Goal: Check status: Check status

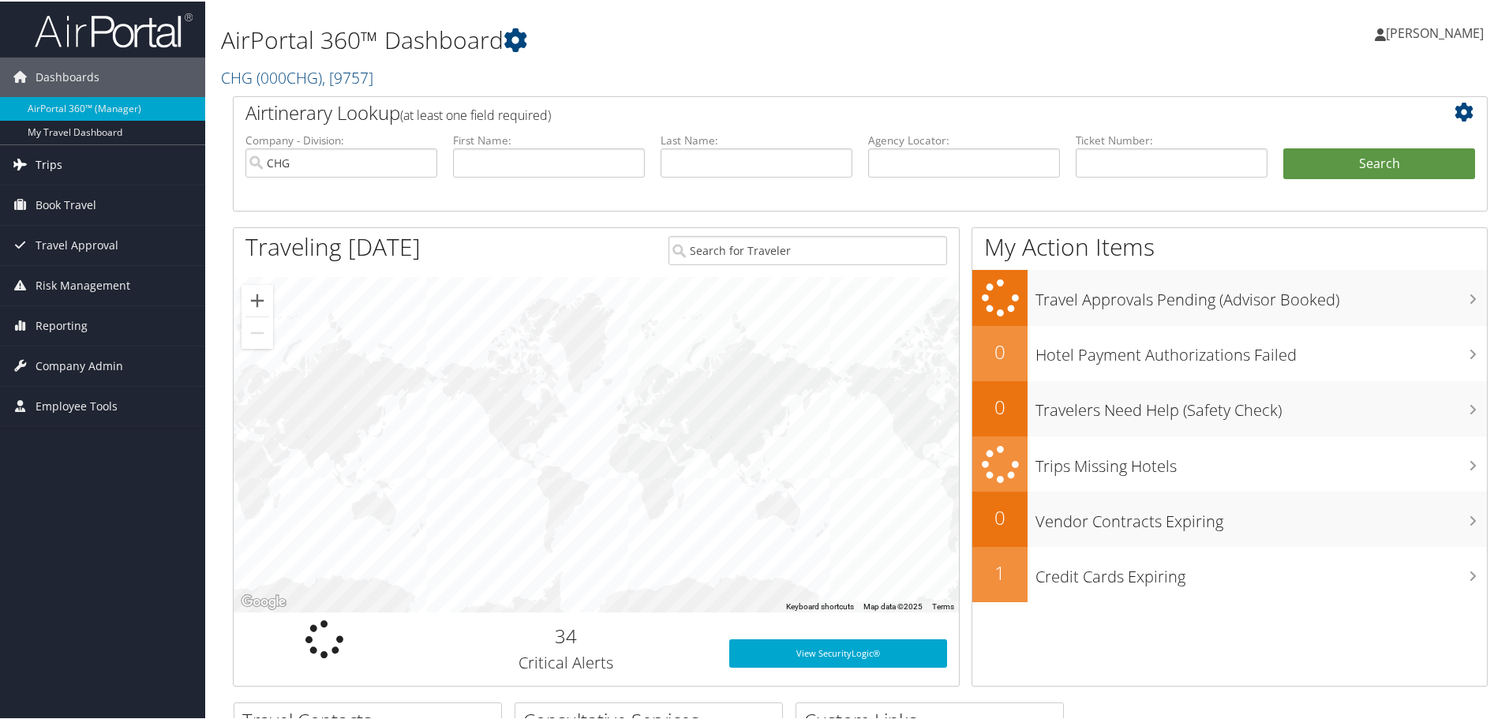
click at [66, 170] on link "Trips" at bounding box center [102, 163] width 205 height 39
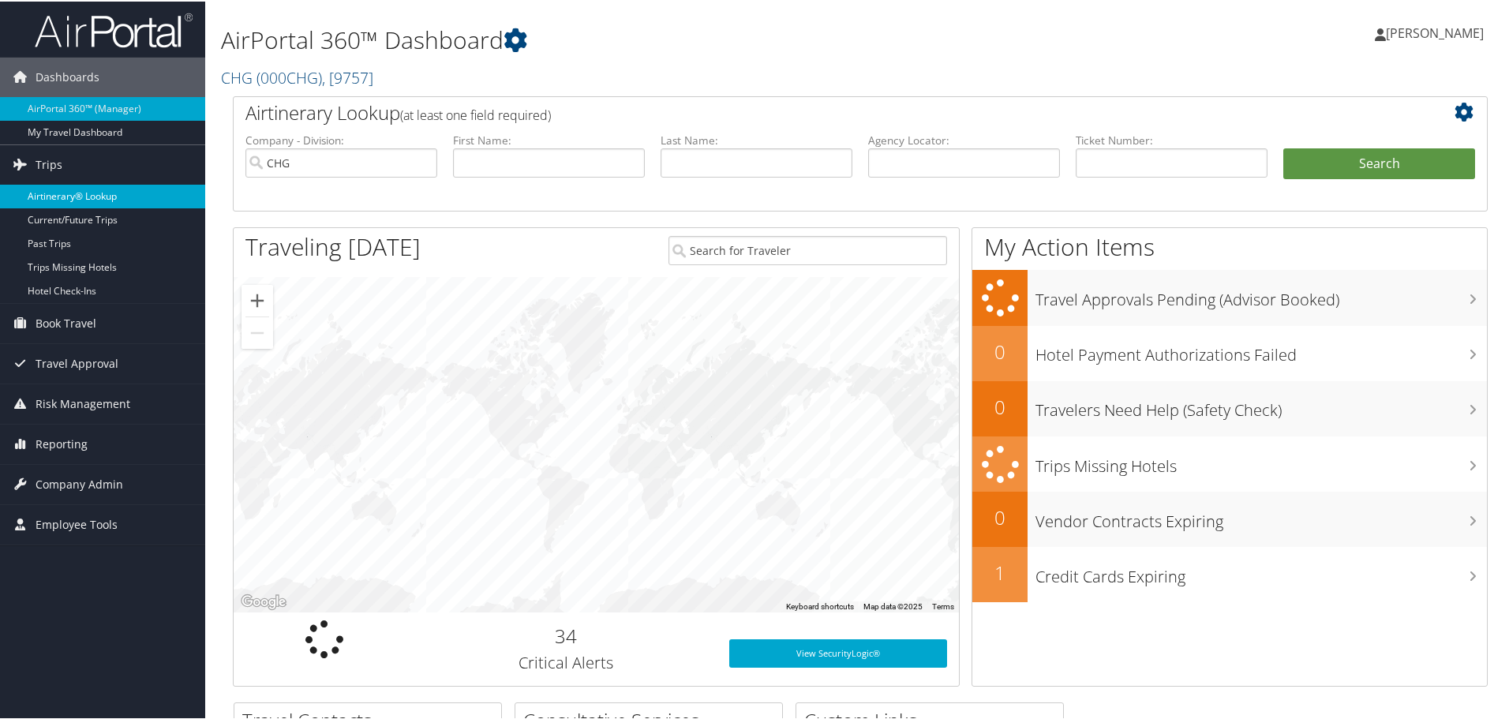
click at [29, 200] on link "Airtinerary® Lookup" at bounding box center [102, 195] width 205 height 24
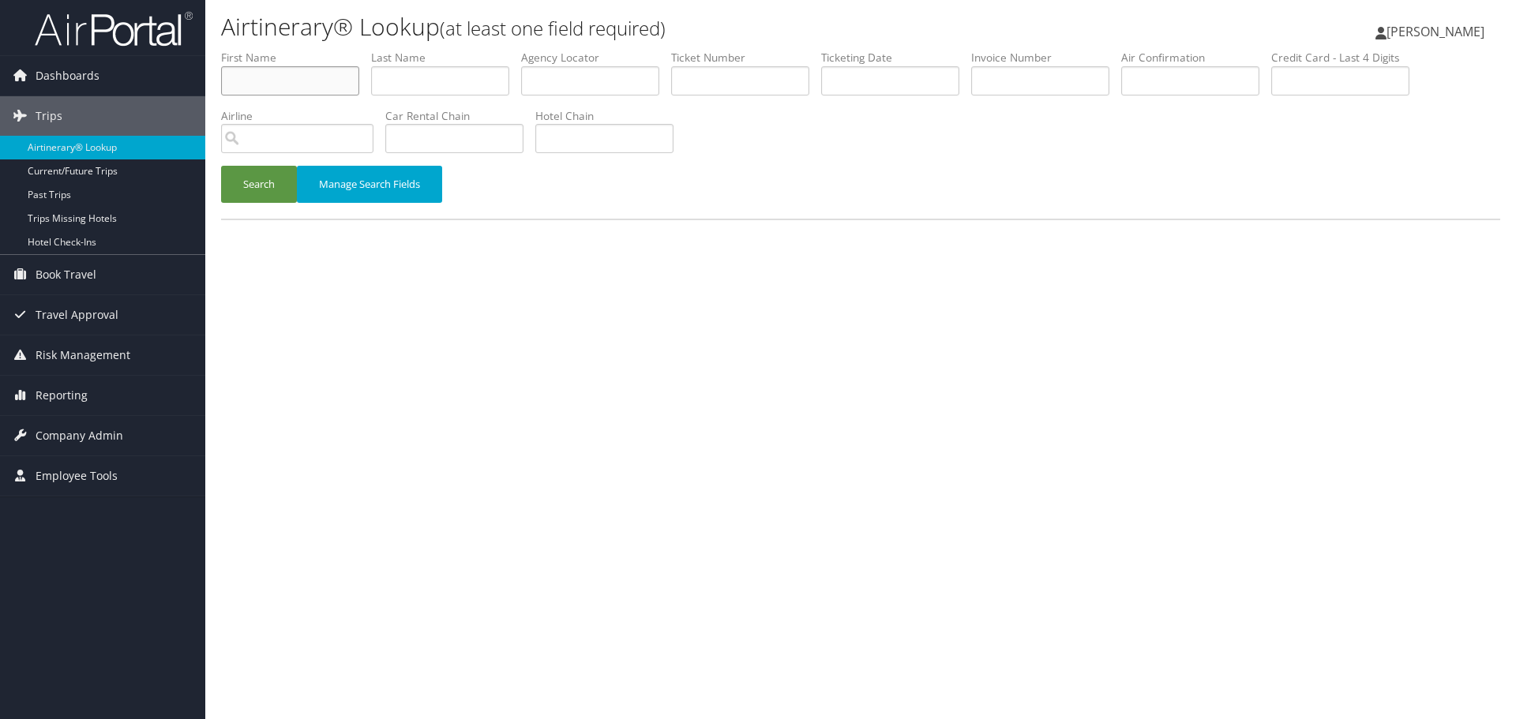
click at [283, 81] on input "text" at bounding box center [290, 80] width 138 height 29
type input "zabala"
type input "olivero"
click at [221, 166] on button "Search" at bounding box center [259, 184] width 76 height 37
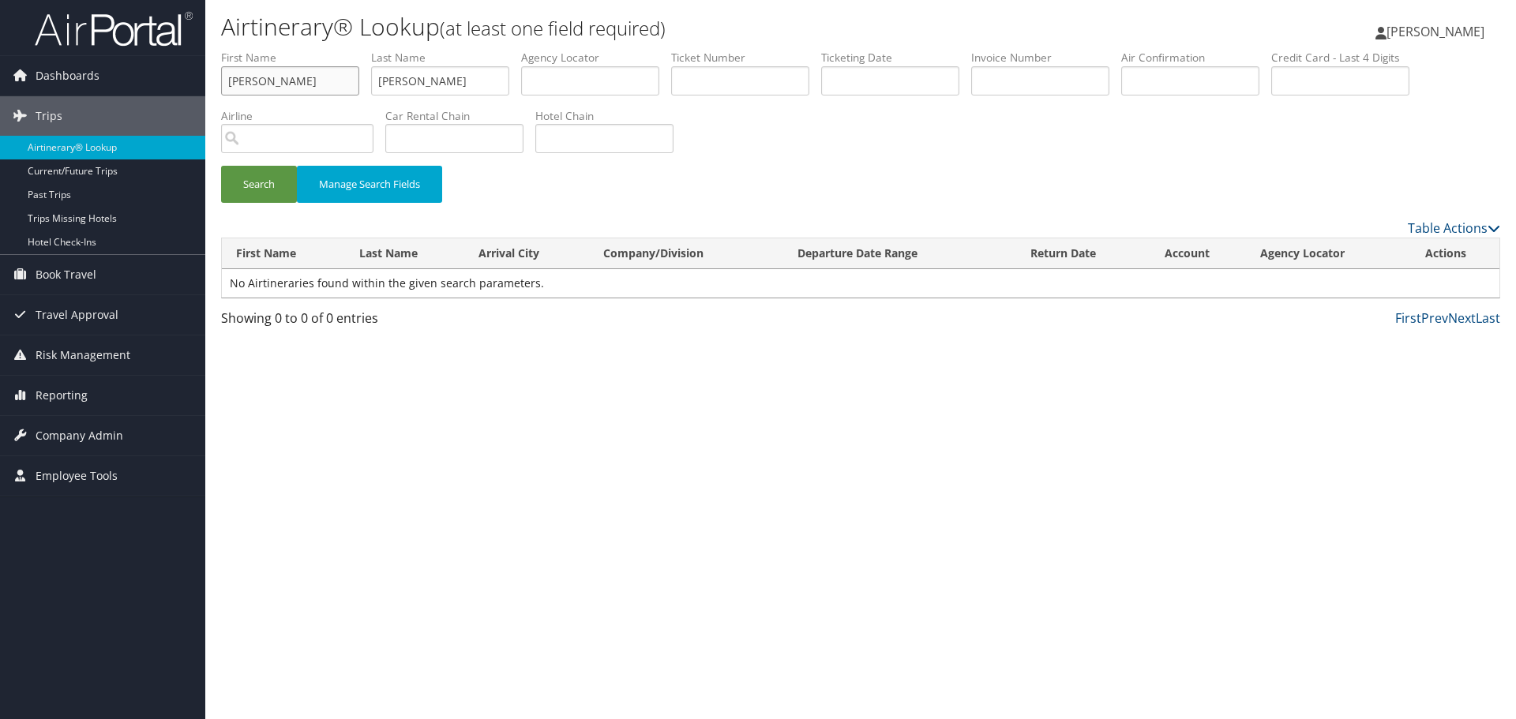
click at [279, 82] on input "zabala" at bounding box center [290, 80] width 138 height 29
drag, startPoint x: 260, startPoint y: 183, endPoint x: 265, endPoint y: 195, distance: 13.1
click at [258, 183] on button "Search" at bounding box center [259, 184] width 76 height 37
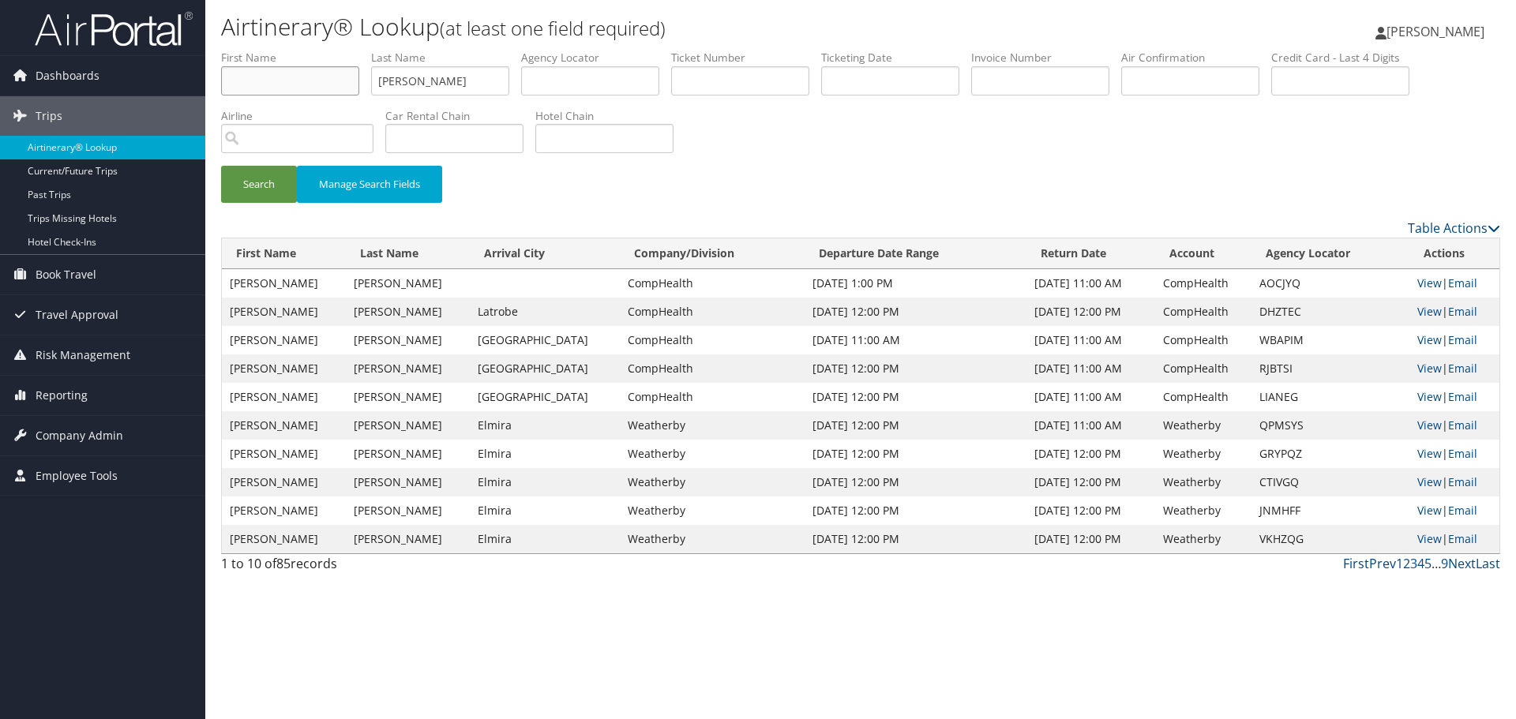
click at [335, 84] on input "text" at bounding box center [290, 80] width 138 height 29
type input "NOEMINI"
click at [221, 166] on button "Search" at bounding box center [259, 184] width 76 height 37
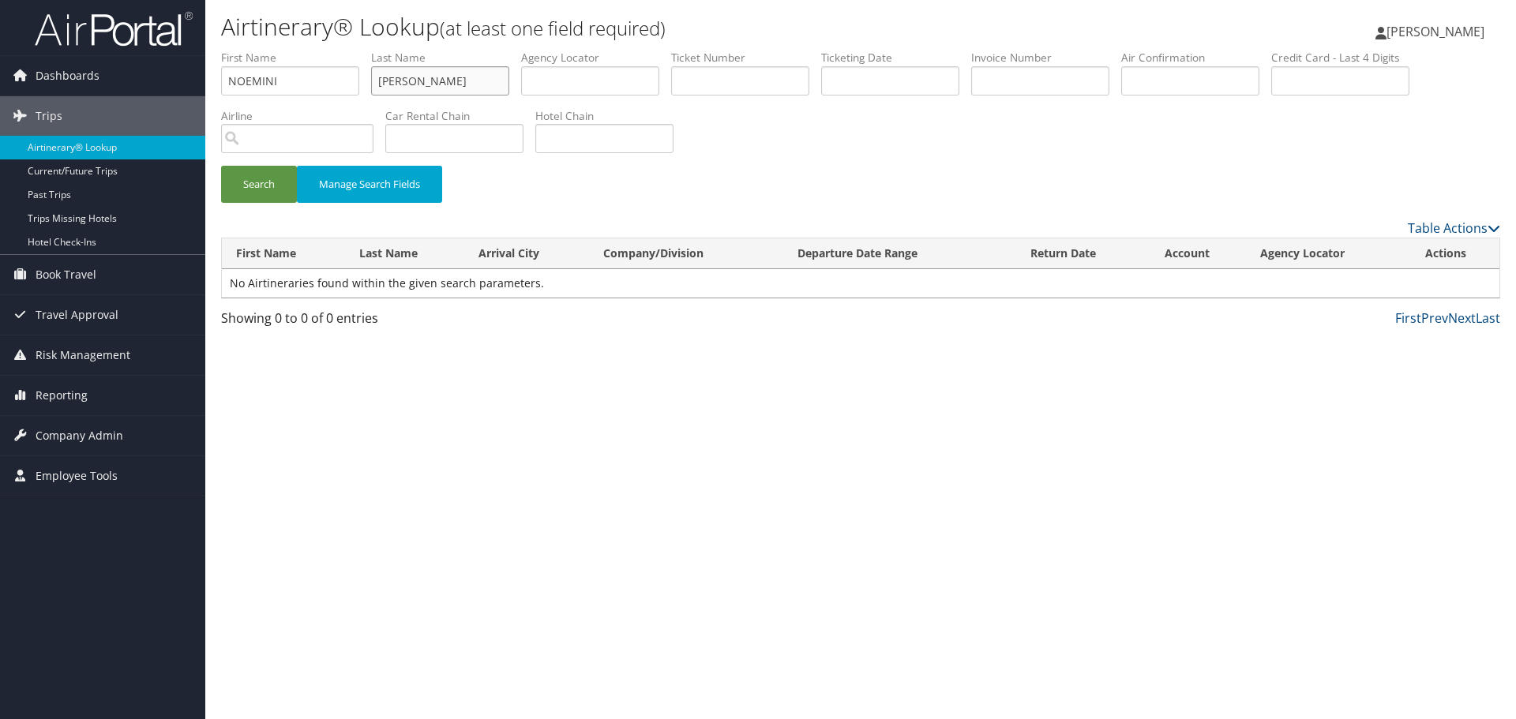
click at [433, 75] on input "olivero" at bounding box center [440, 80] width 138 height 29
type input "ZABALA"
click at [221, 166] on button "Search" at bounding box center [259, 184] width 76 height 37
drag, startPoint x: 278, startPoint y: 78, endPoint x: 265, endPoint y: 77, distance: 12.7
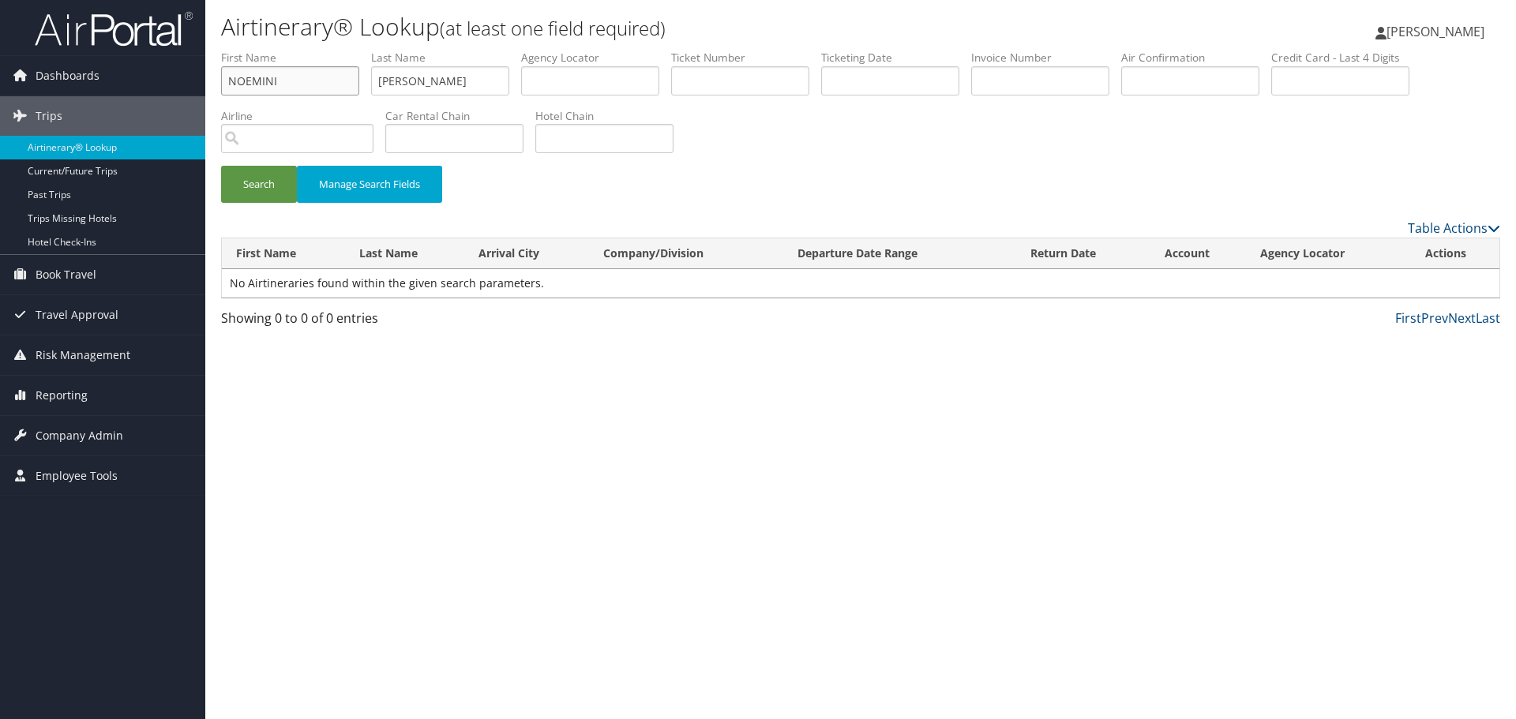
click at [265, 77] on input "NOEMINI" at bounding box center [290, 80] width 138 height 29
click at [273, 190] on button "Search" at bounding box center [259, 184] width 76 height 37
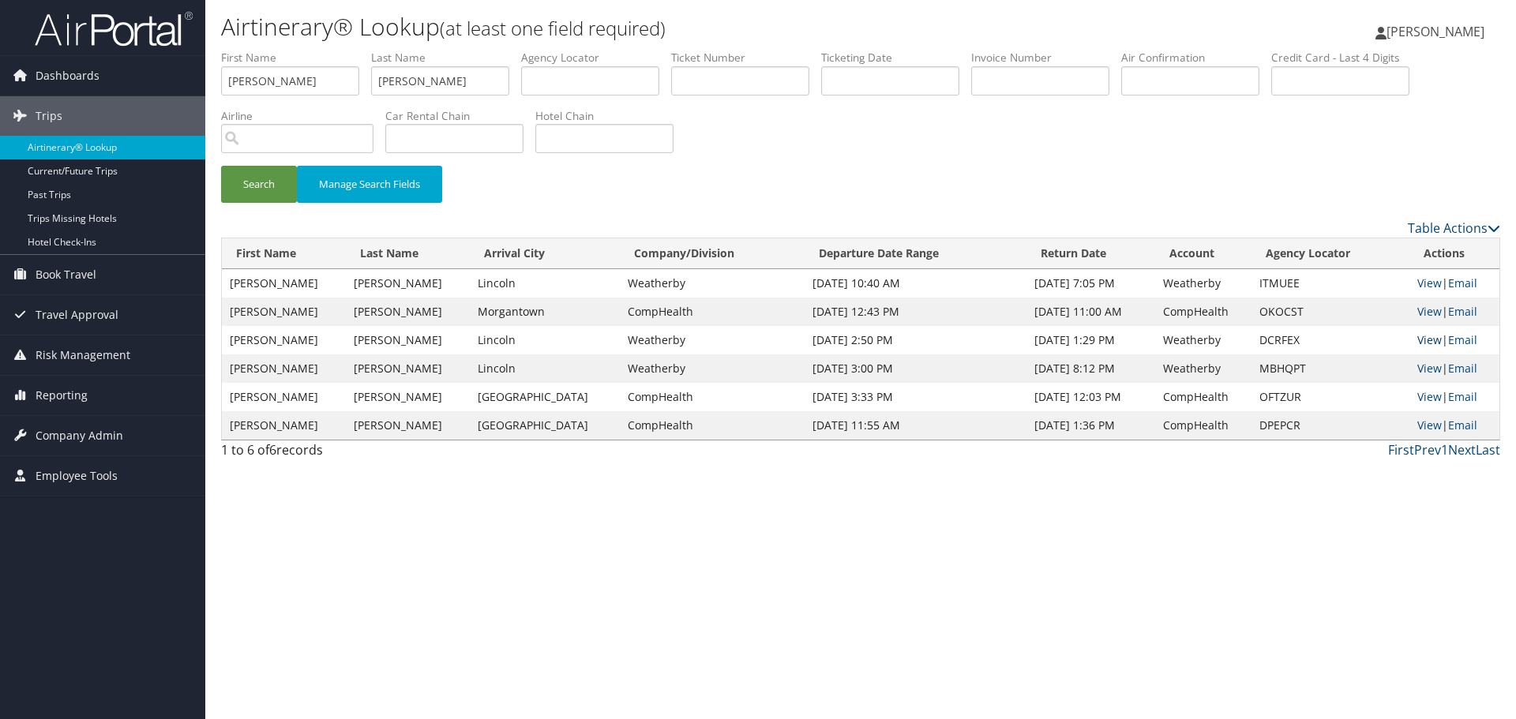
click at [1419, 341] on link "View" at bounding box center [1429, 339] width 24 height 15
click at [304, 86] on input "NOEMI" at bounding box center [290, 80] width 138 height 29
click at [303, 86] on input "NOEMI" at bounding box center [290, 80] width 138 height 29
type input "MEERA"
type input "VARMAN"
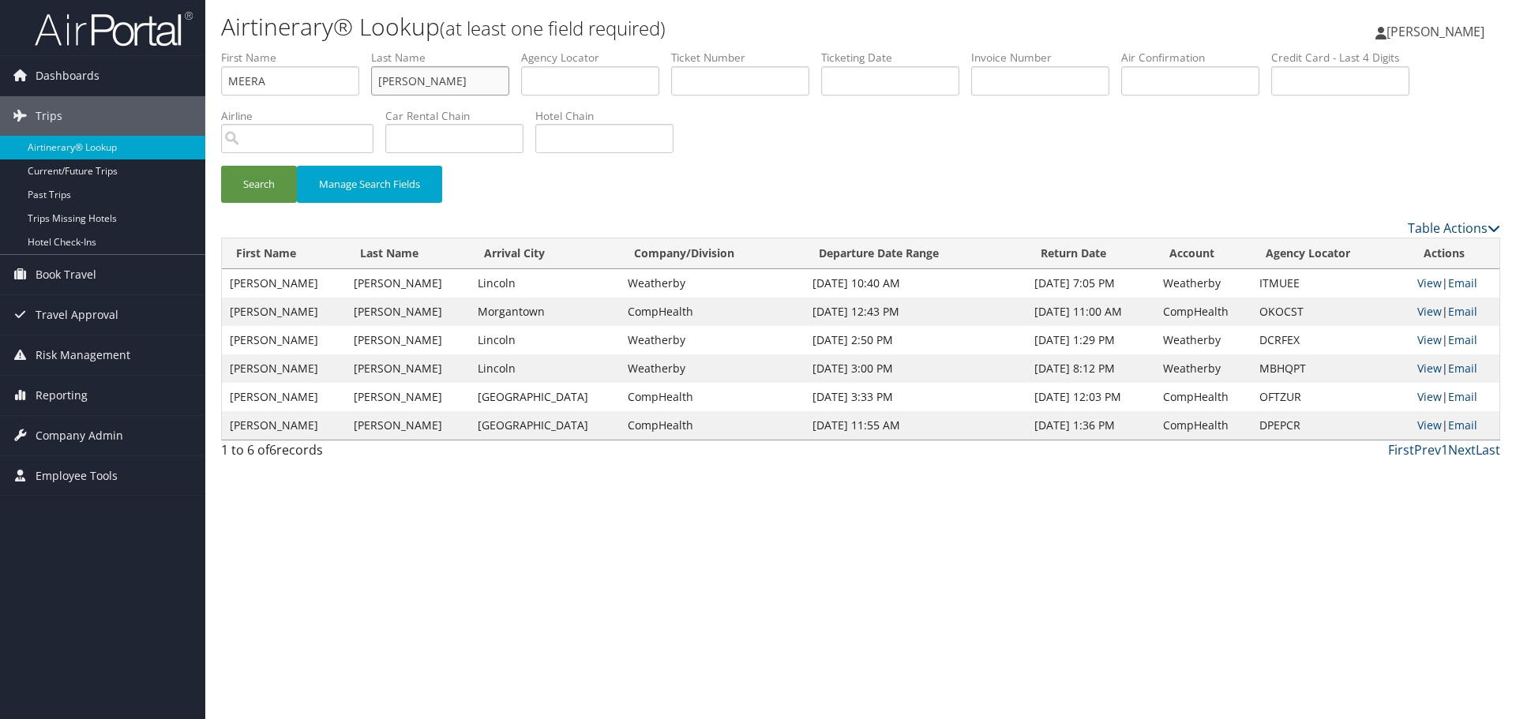
click at [221, 166] on button "Search" at bounding box center [259, 184] width 76 height 37
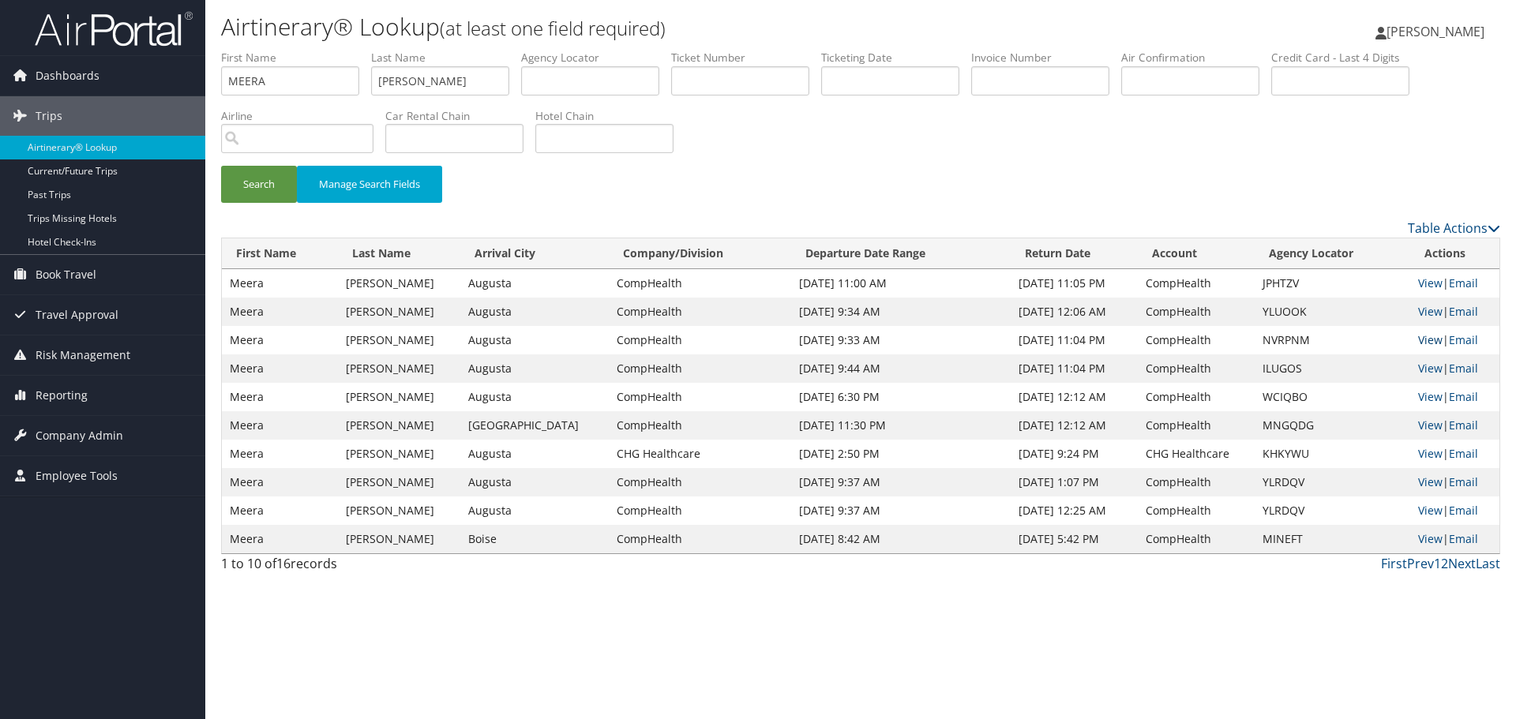
click at [1422, 339] on link "View" at bounding box center [1430, 339] width 24 height 15
click at [306, 77] on input "MEERA" at bounding box center [290, 80] width 138 height 29
type input "ANT"
type input "Z"
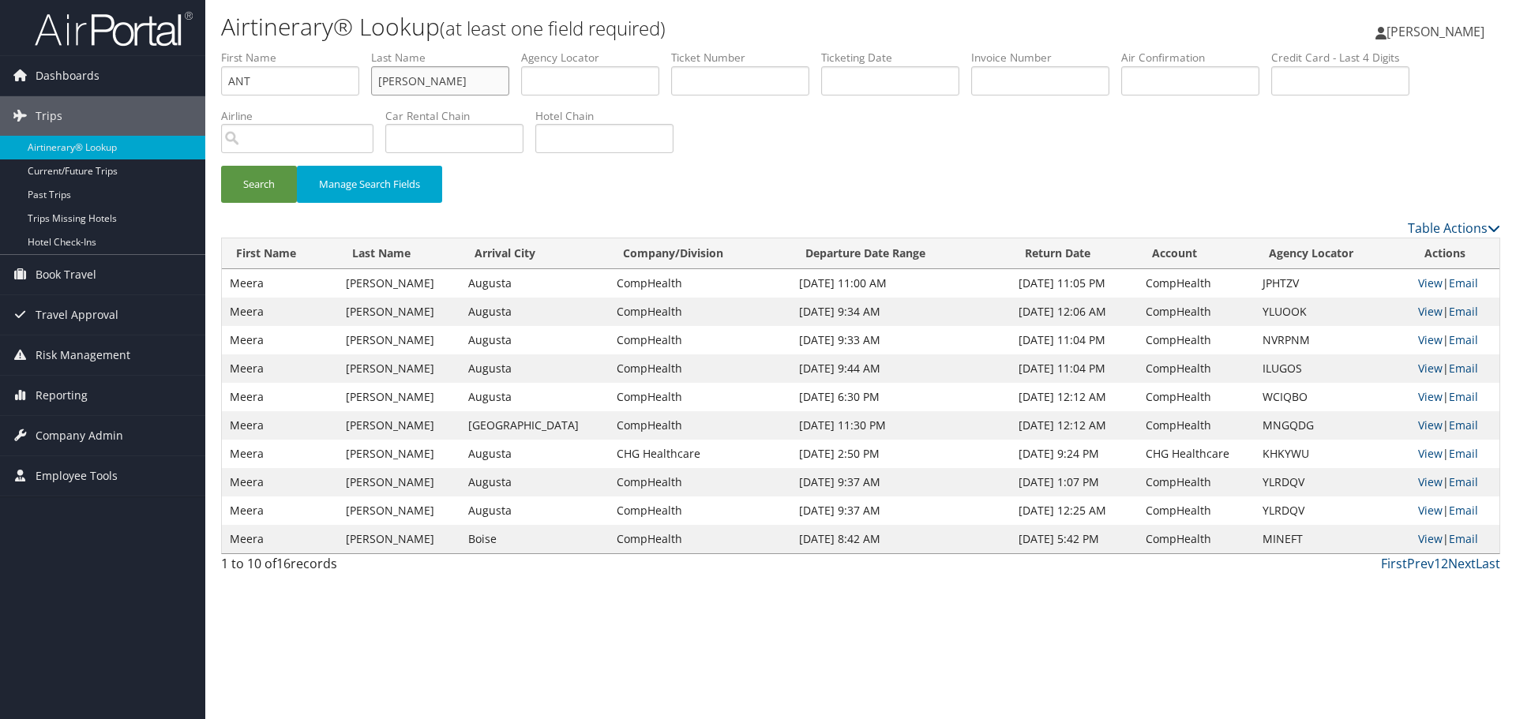
type input "TOOMER"
click at [221, 166] on button "Search" at bounding box center [259, 184] width 76 height 37
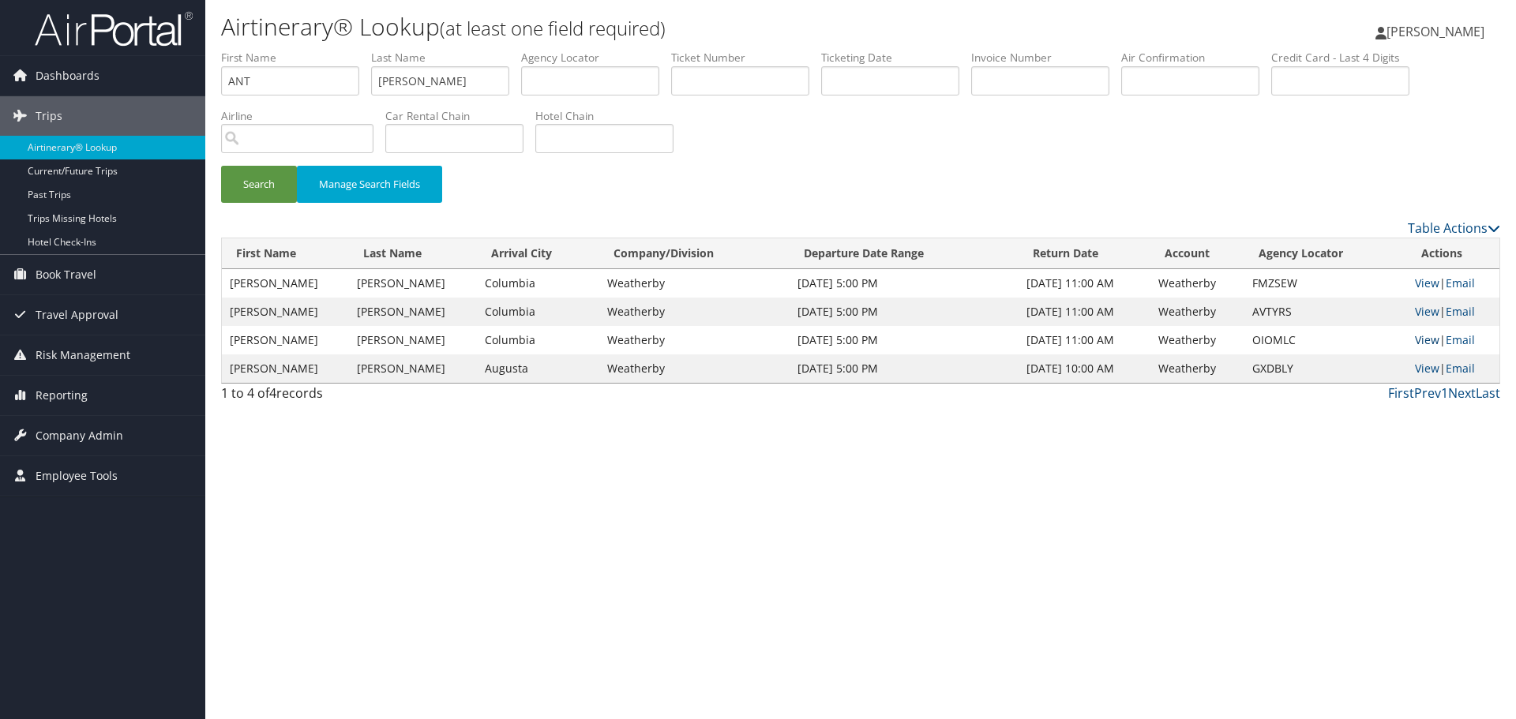
click at [1421, 339] on link "View" at bounding box center [1427, 339] width 24 height 15
click at [328, 79] on input "ANT" at bounding box center [290, 80] width 138 height 29
type input "MEMA"
type input "WISH"
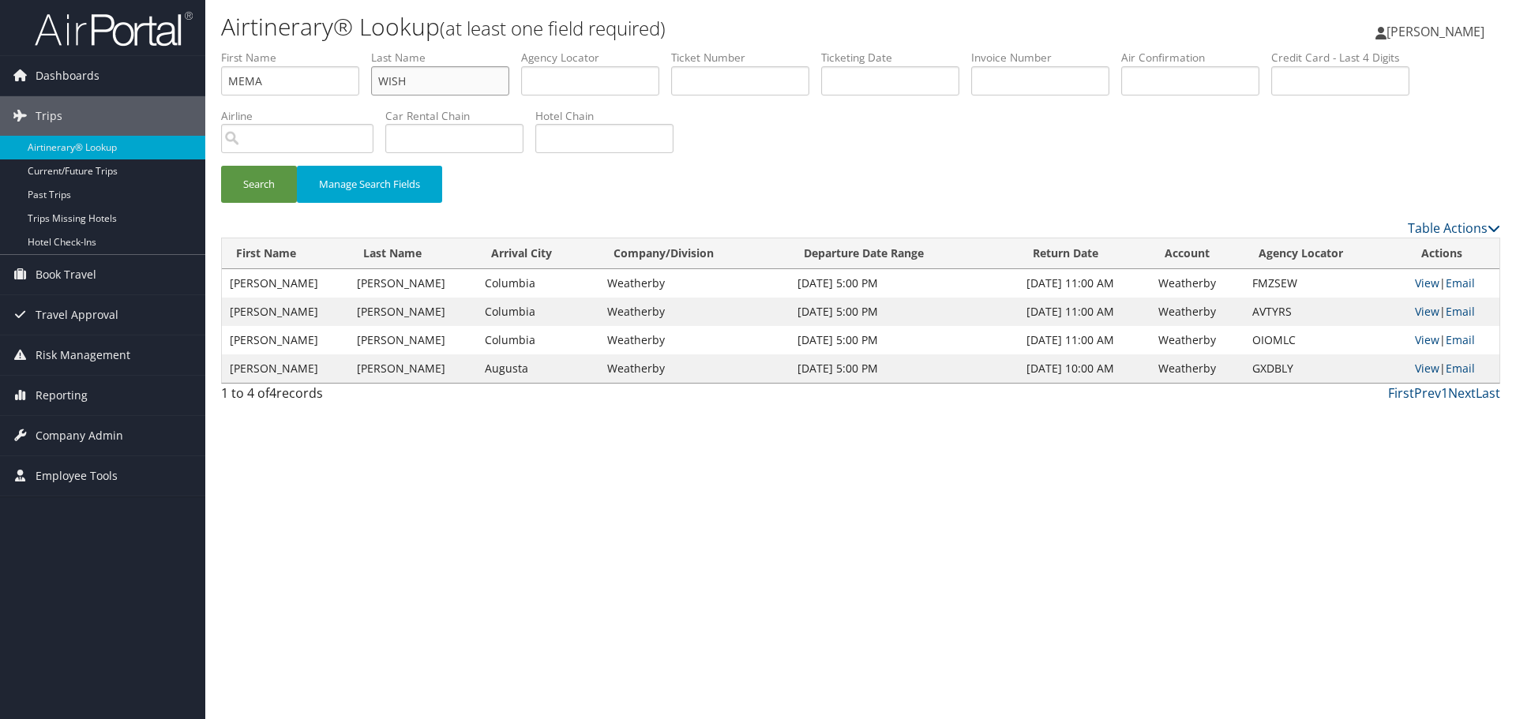
click at [221, 166] on button "Search" at bounding box center [259, 184] width 76 height 37
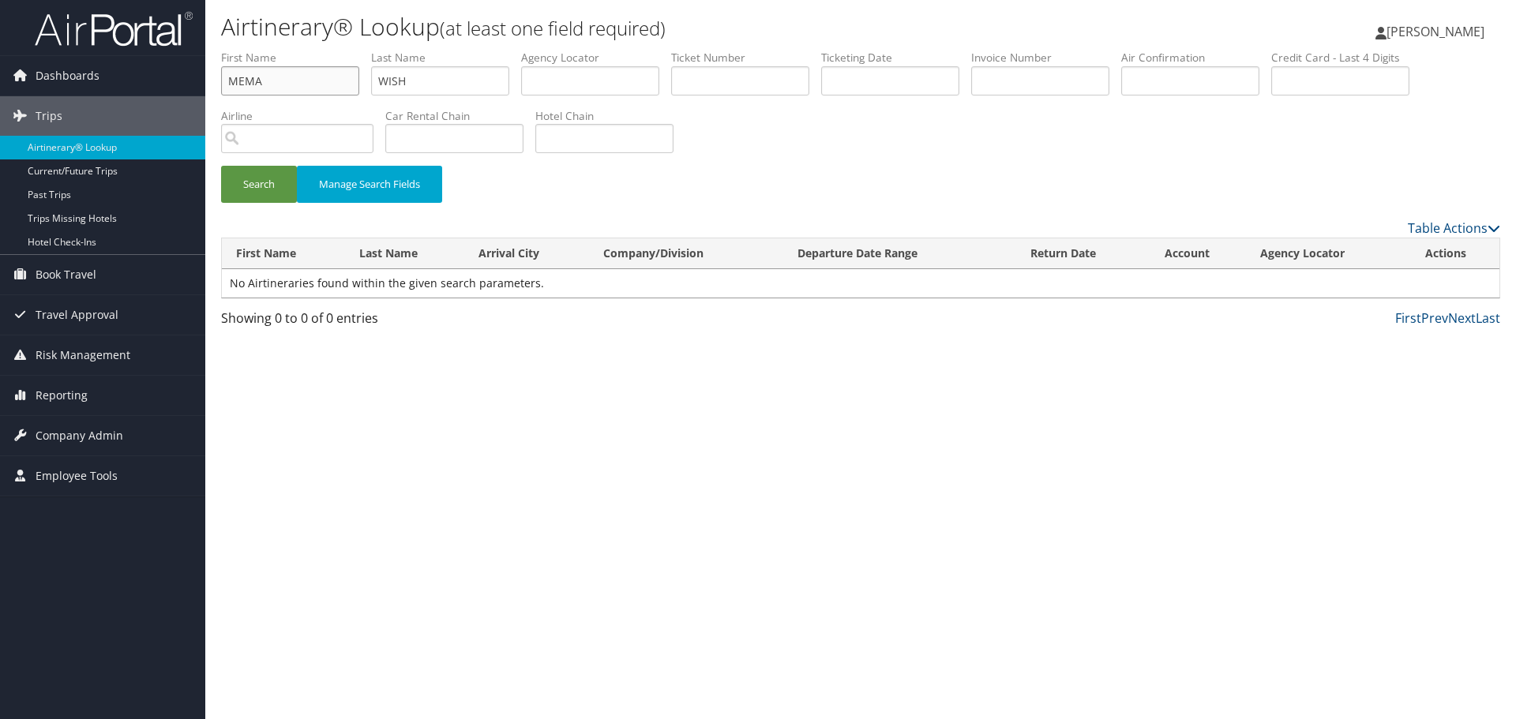
click at [293, 78] on input "MEMA" at bounding box center [290, 80] width 138 height 29
click at [292, 77] on input "MEMA" at bounding box center [290, 80] width 138 height 29
type input "WIHS"
type input "MEMA"
click at [284, 82] on input "WIHS" at bounding box center [290, 80] width 138 height 29
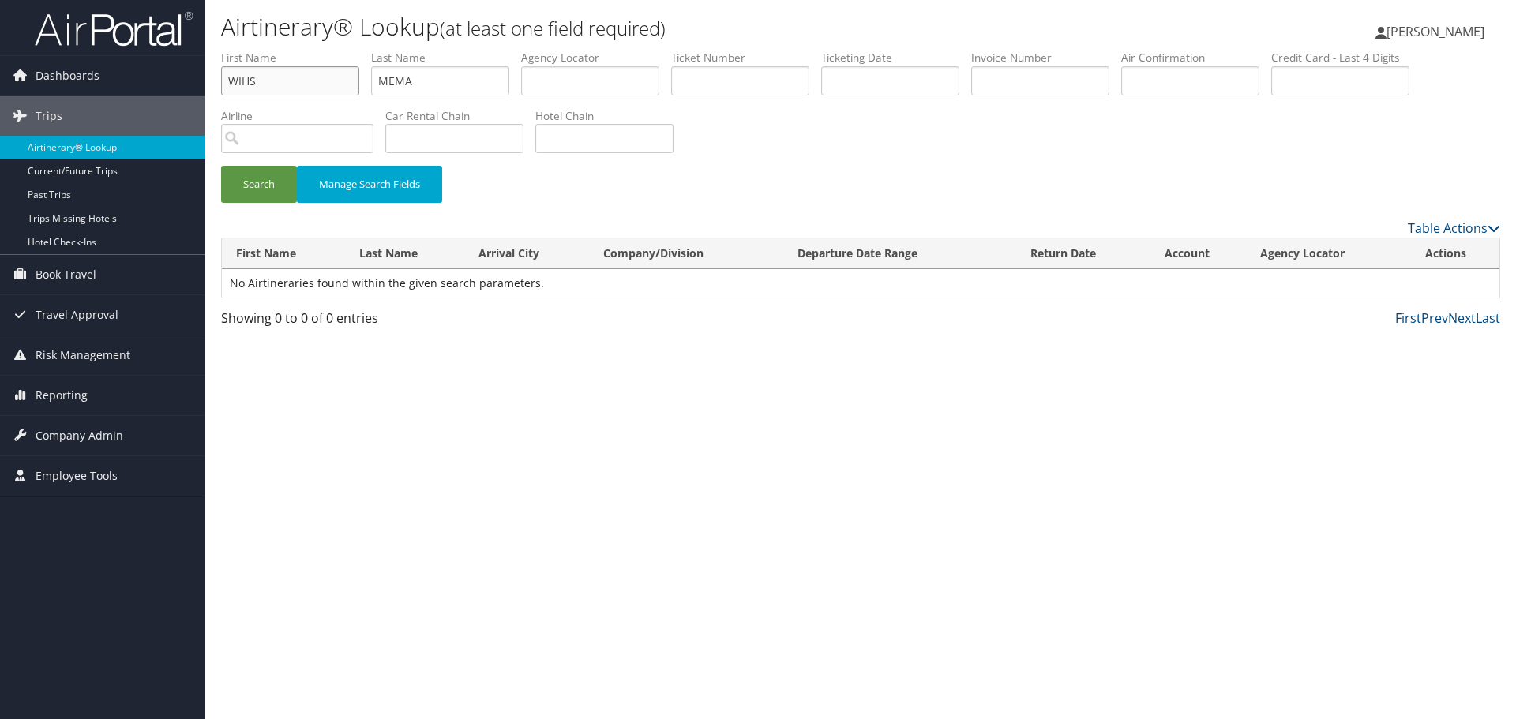
click at [284, 82] on input "WIHS" at bounding box center [290, 80] width 138 height 29
click at [221, 166] on button "Search" at bounding box center [259, 184] width 76 height 37
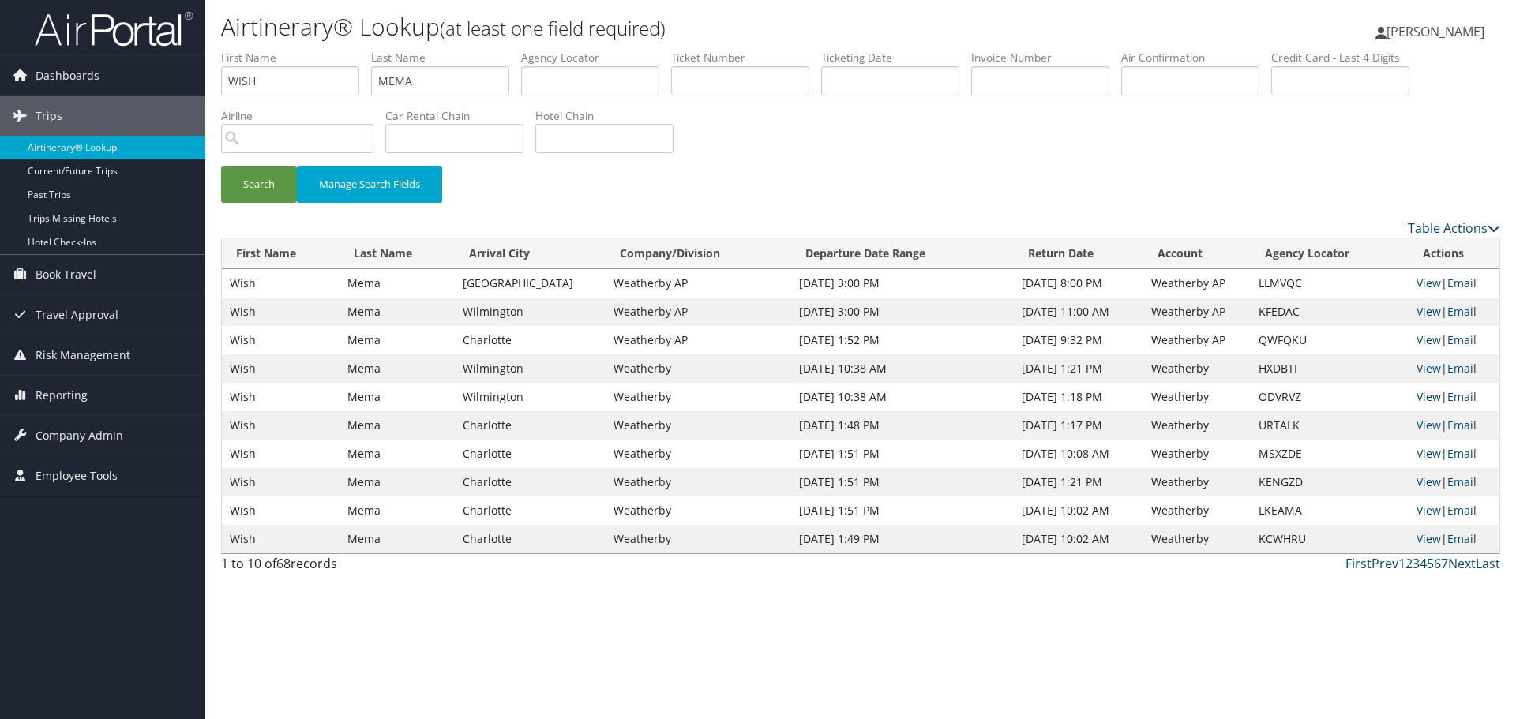
click at [1417, 397] on link "View" at bounding box center [1428, 396] width 24 height 15
click at [303, 76] on input "WISH" at bounding box center [290, 80] width 138 height 29
type input "ANITA"
type input "ALBANESE"
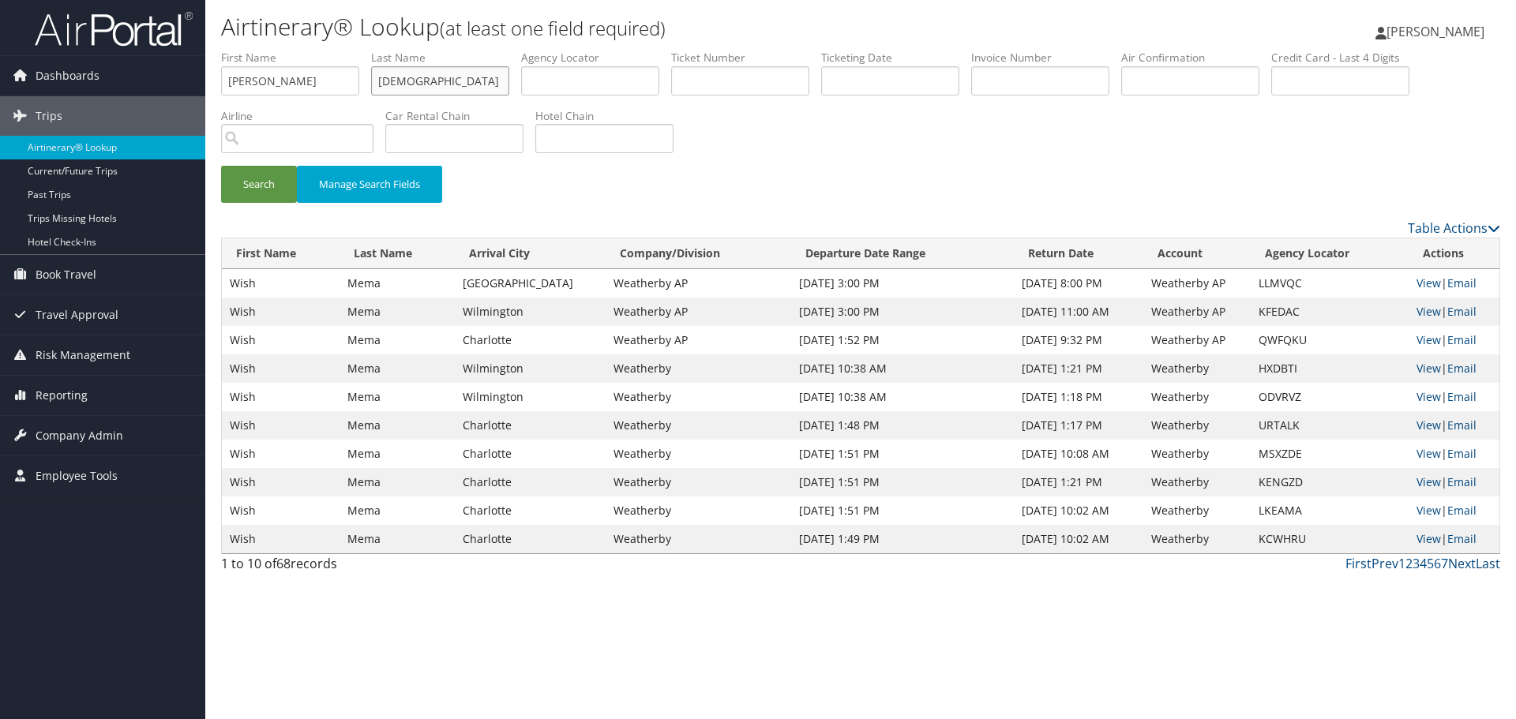
click at [221, 166] on button "Search" at bounding box center [259, 184] width 76 height 37
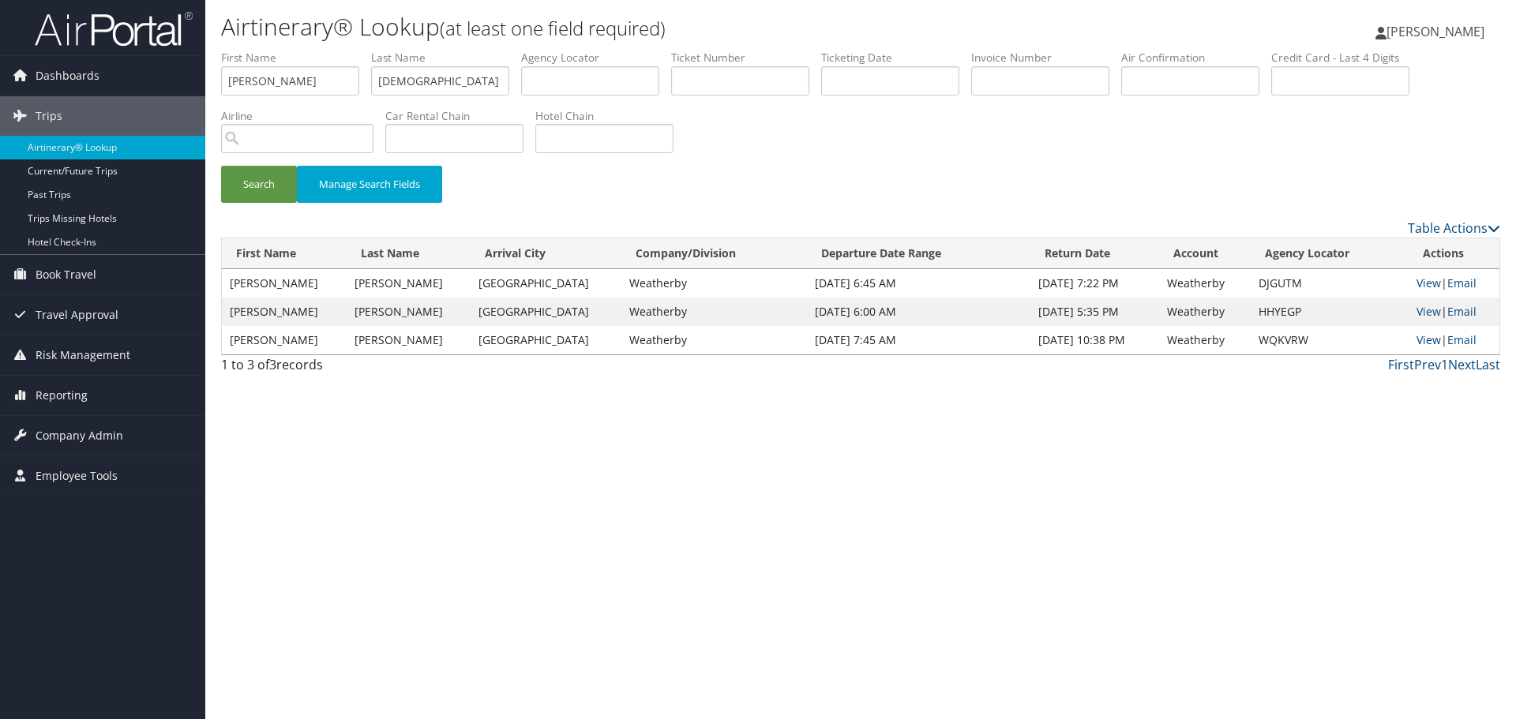
click at [1416, 338] on link "View" at bounding box center [1428, 339] width 24 height 15
click at [268, 78] on input "ANITA" at bounding box center [290, 80] width 138 height 29
click at [268, 77] on input "ANITA" at bounding box center [290, 80] width 138 height 29
type input "VALARIE"
type input "BERRY"
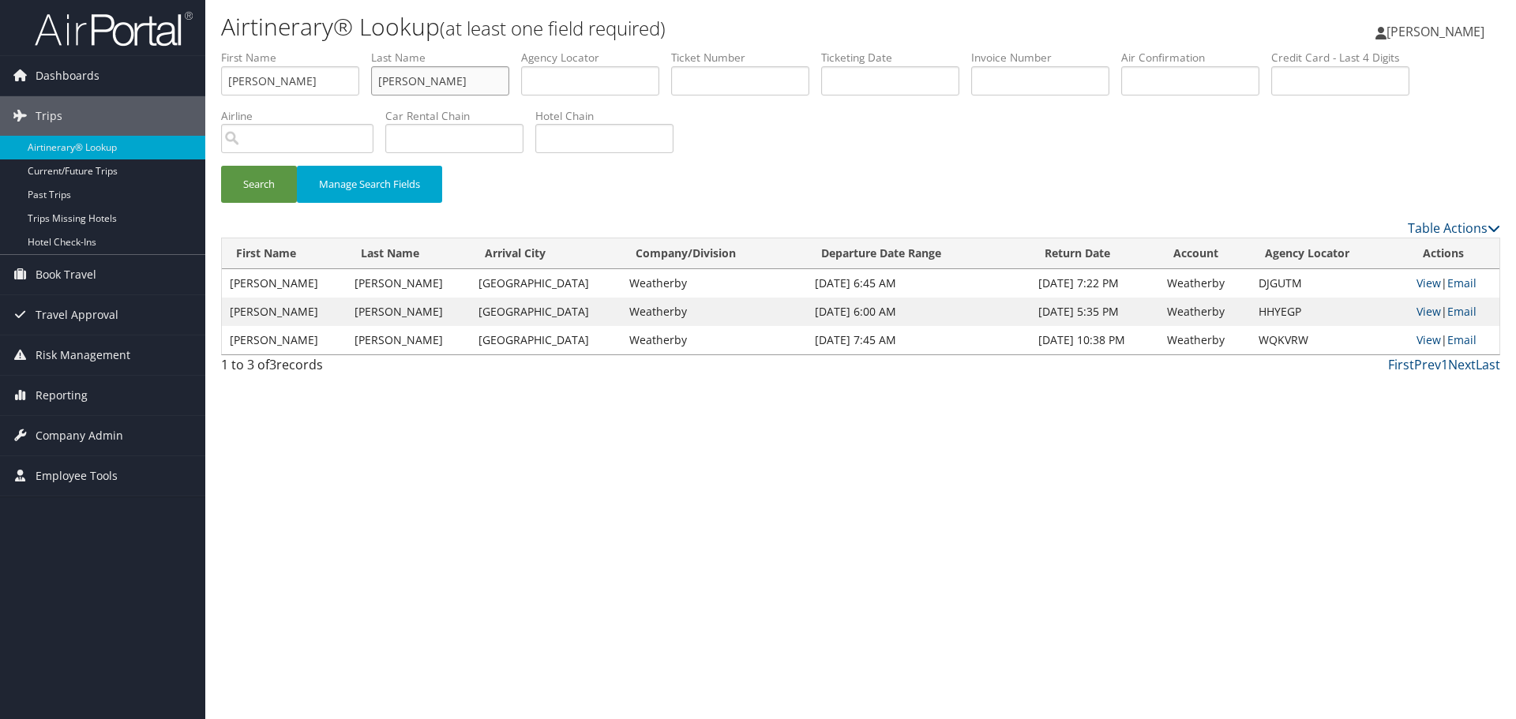
click at [221, 166] on button "Search" at bounding box center [259, 184] width 76 height 37
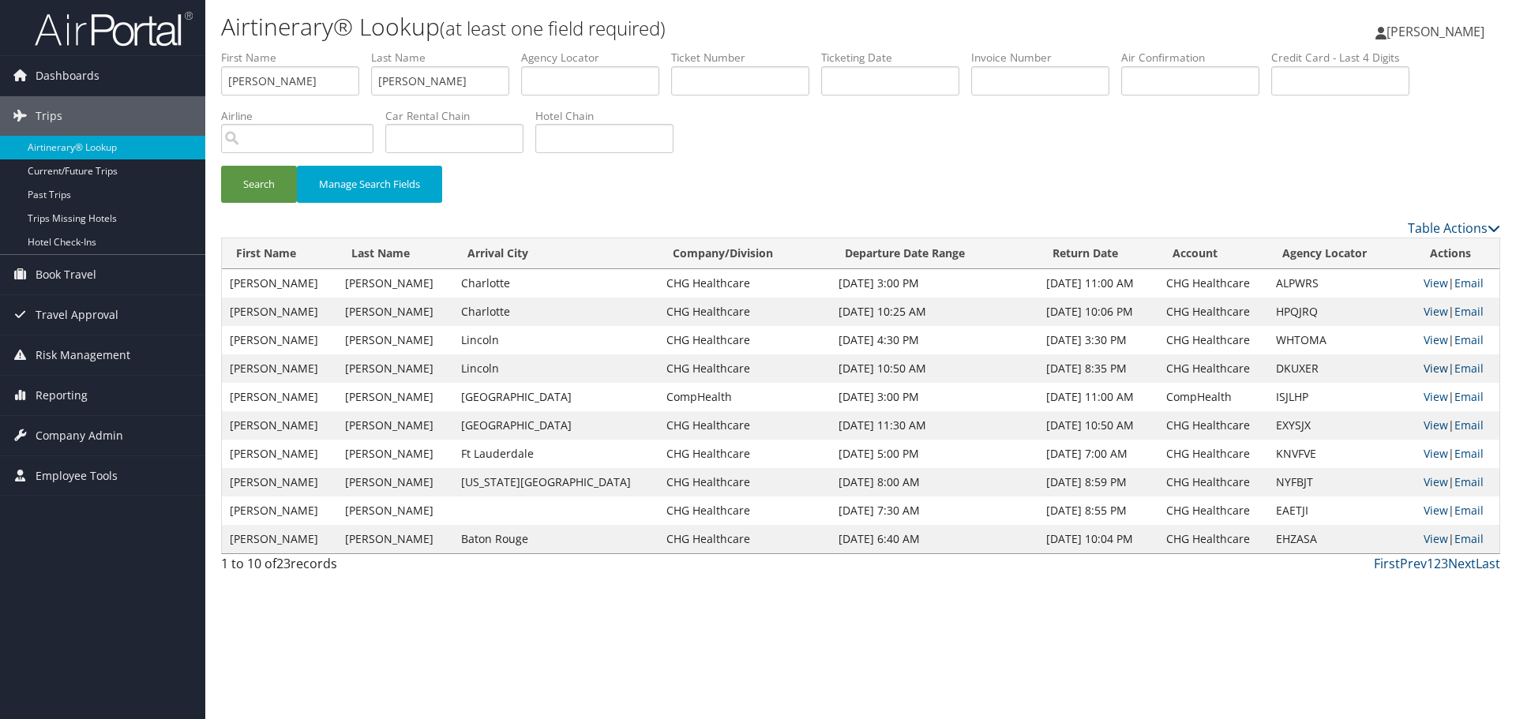
click at [1423, 368] on link "View" at bounding box center [1435, 368] width 24 height 15
click at [60, 148] on link "Airtinerary® Lookup" at bounding box center [102, 148] width 205 height 24
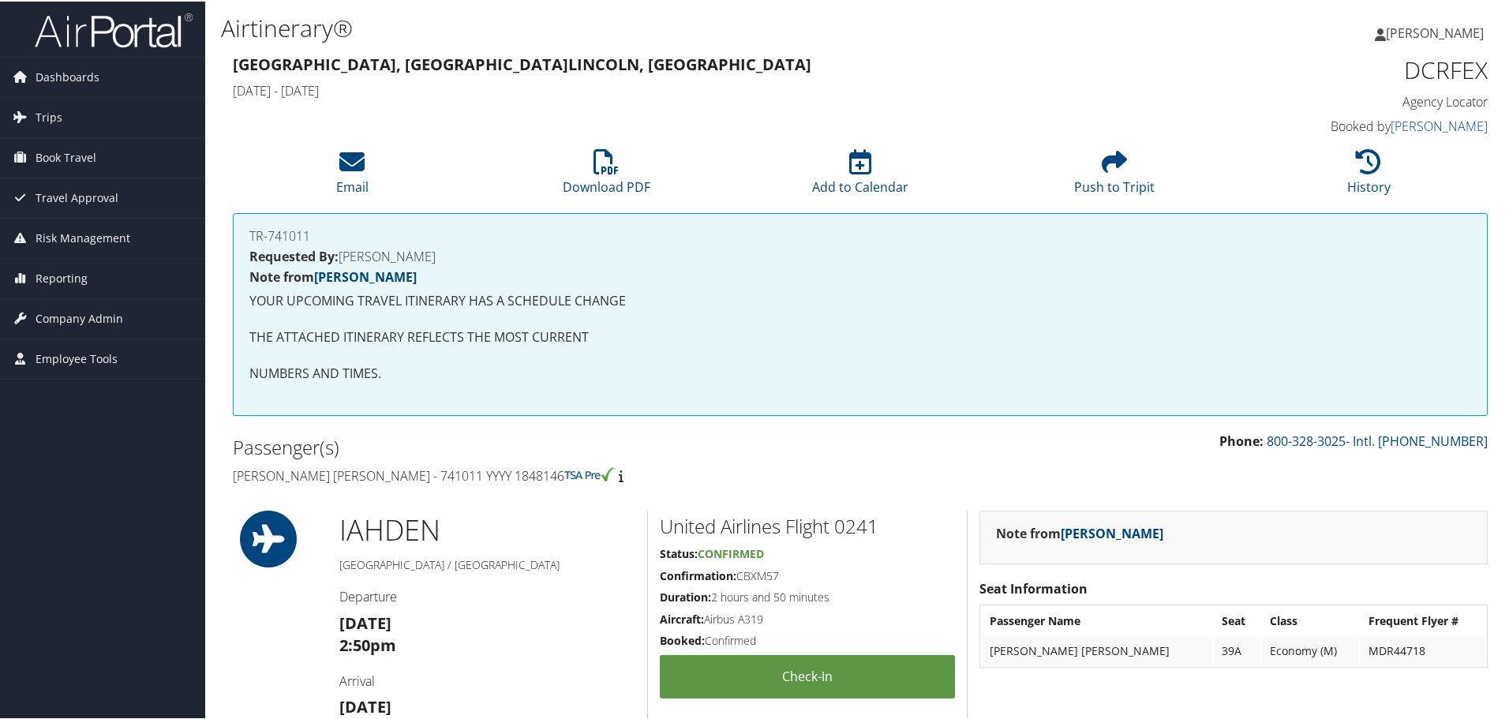
click at [443, 477] on h4 "Noemi Nicole Olivero Zabala - 741011 YYYY 1848146" at bounding box center [541, 474] width 616 height 17
copy h4 "741011"
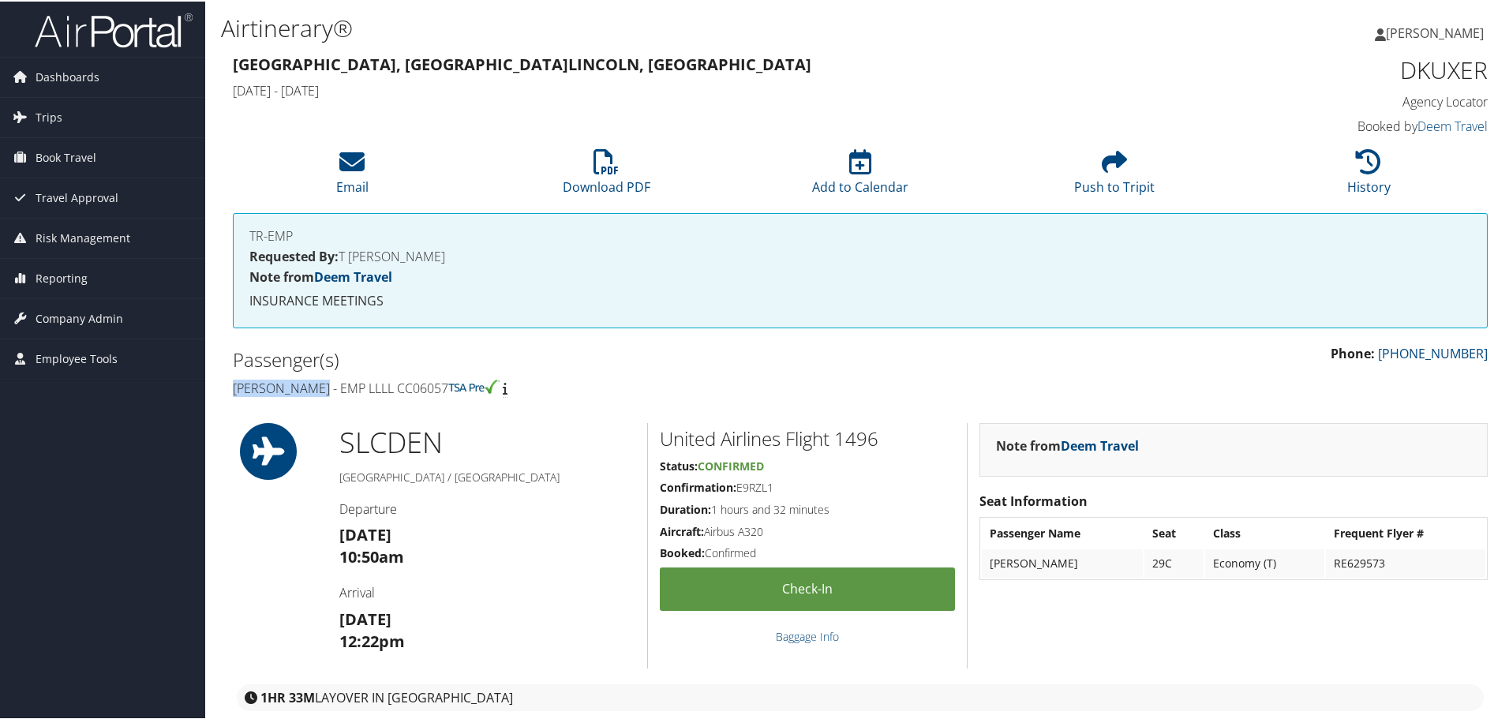
drag, startPoint x: 317, startPoint y: 388, endPoint x: 233, endPoint y: 392, distance: 84.6
click at [233, 392] on h4 "Valarie Berry - EMP LLLL CC06057" at bounding box center [541, 386] width 616 height 17
copy h4 "Valarie Berry"
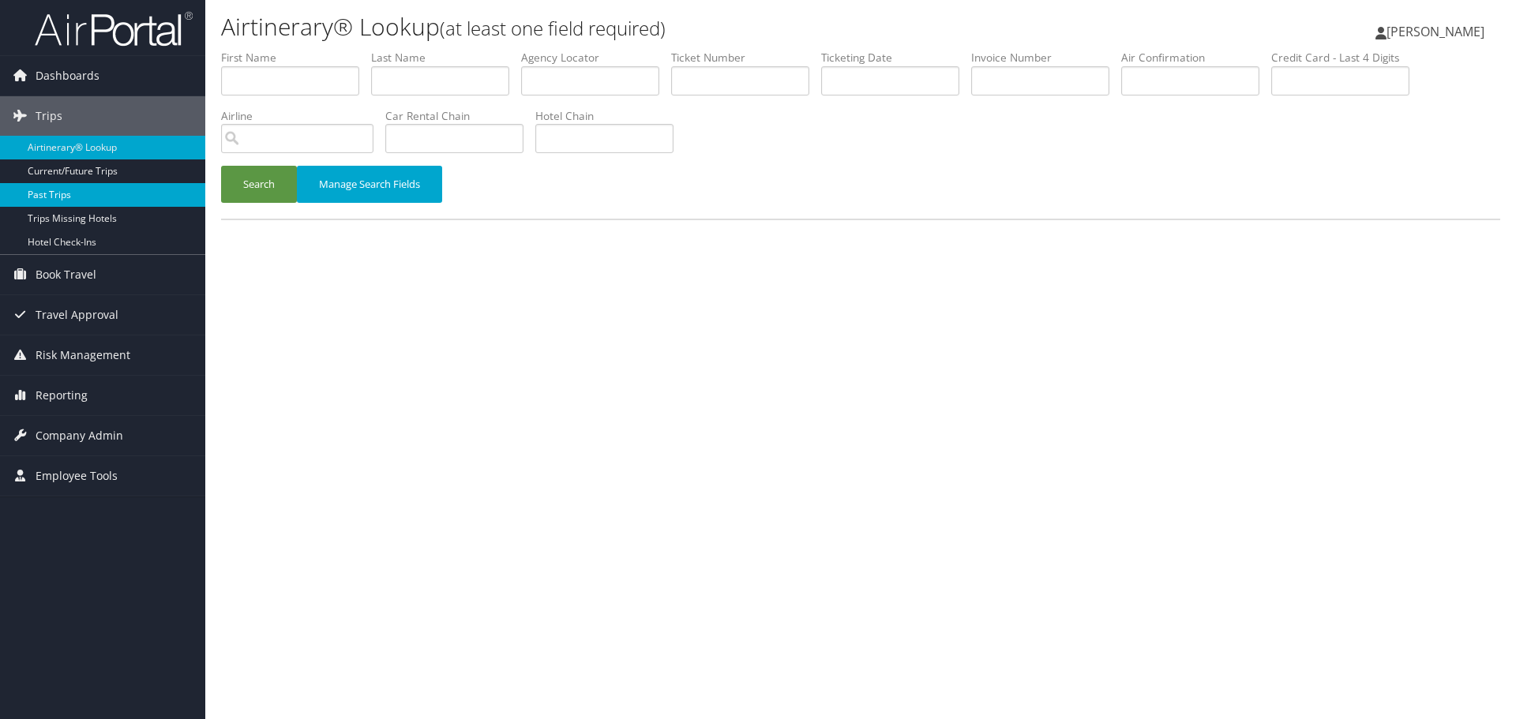
drag, startPoint x: 104, startPoint y: 146, endPoint x: 170, endPoint y: 191, distance: 79.5
click at [104, 146] on link "Airtinerary® Lookup" at bounding box center [102, 148] width 205 height 24
click at [278, 77] on input "text" at bounding box center [290, 80] width 138 height 29
type input "[PERSON_NAME]"
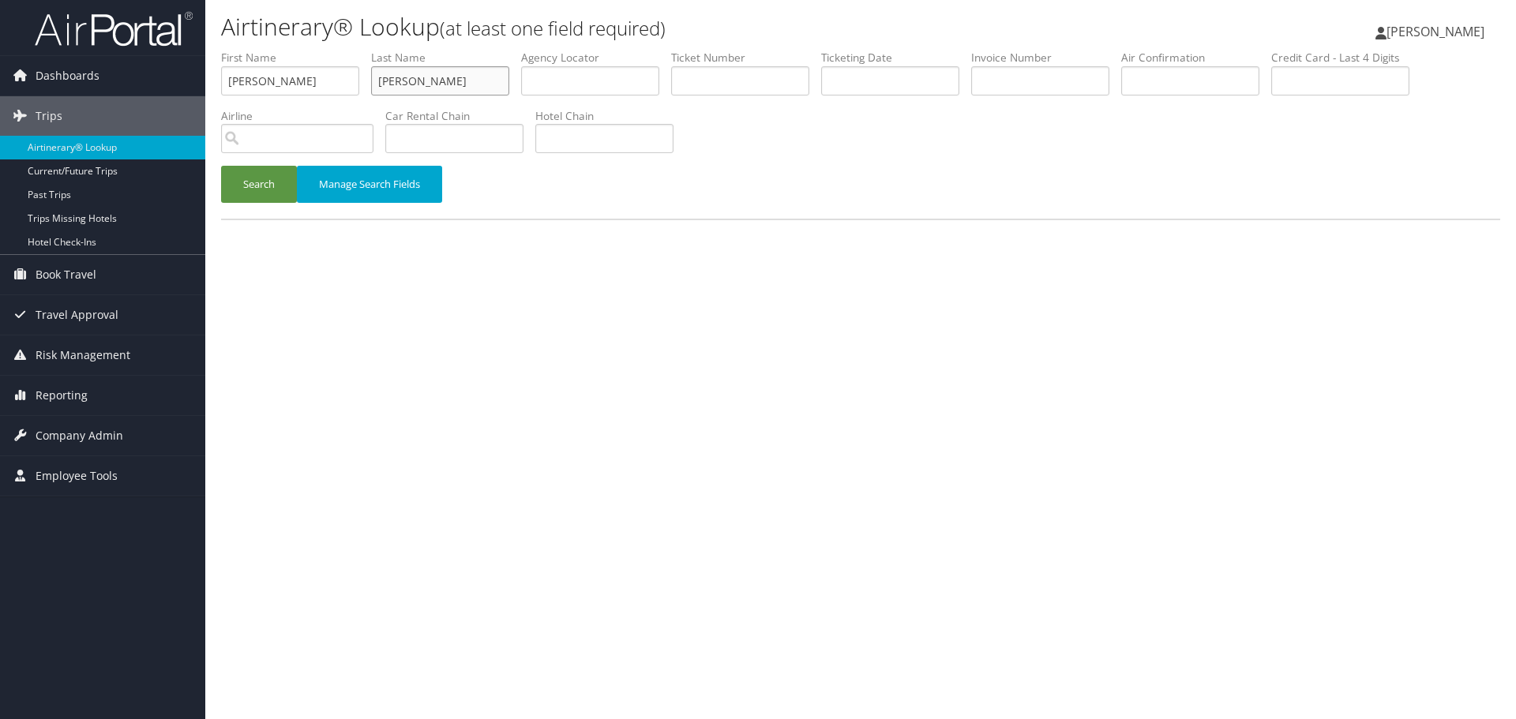
click at [221, 166] on button "Search" at bounding box center [259, 184] width 76 height 37
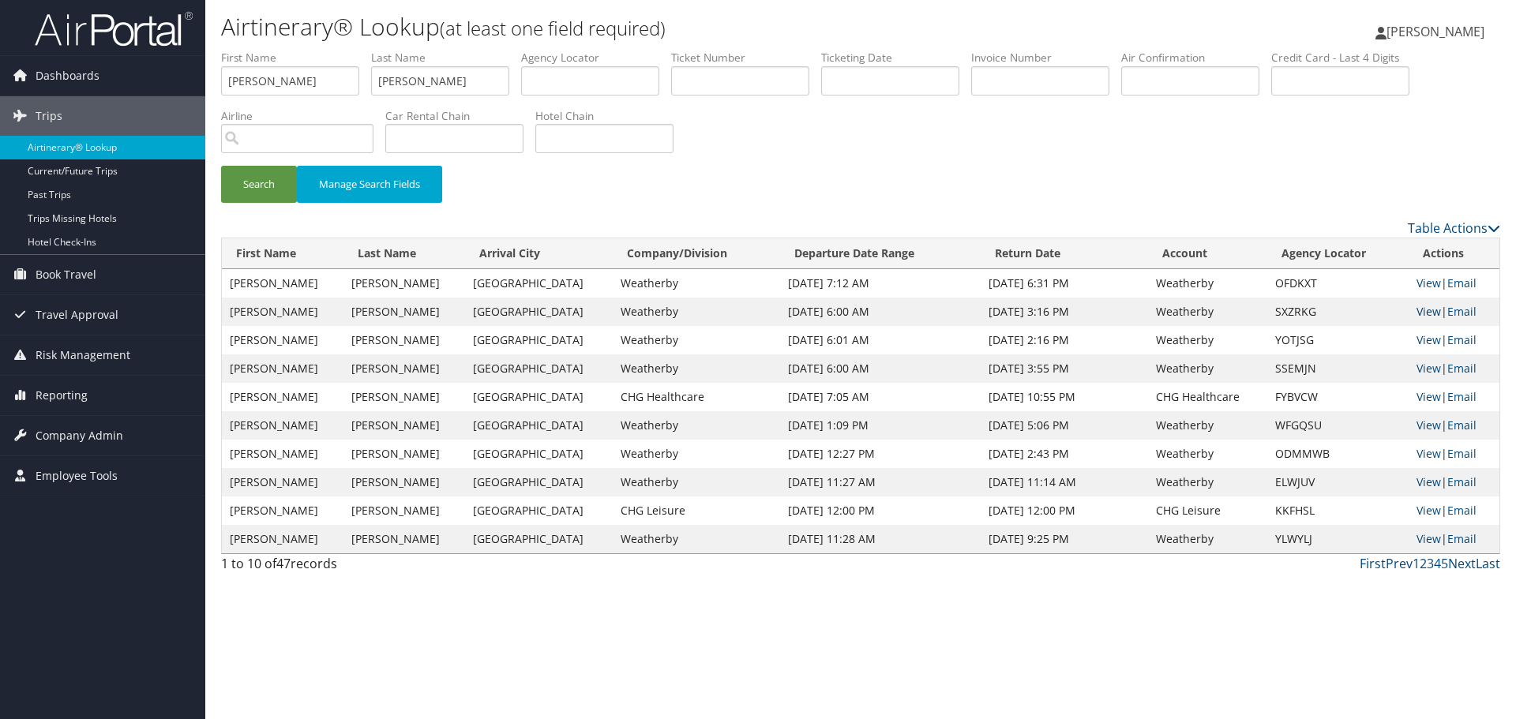
click at [1416, 310] on link "View" at bounding box center [1428, 311] width 24 height 15
click at [281, 79] on input "PAUL" at bounding box center [290, 80] width 138 height 29
type input "KHAN"
type input "ADNAN"
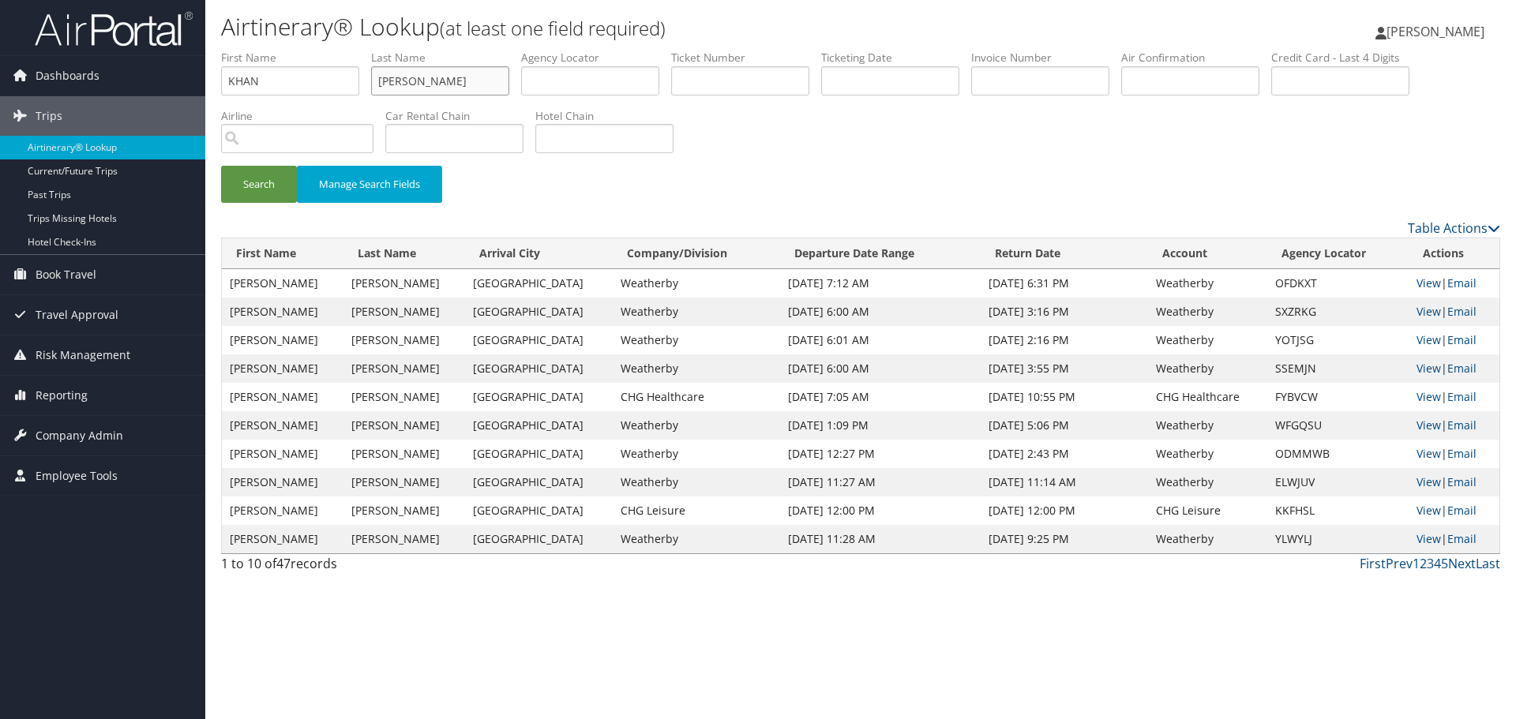
click at [221, 166] on button "Search" at bounding box center [259, 184] width 76 height 37
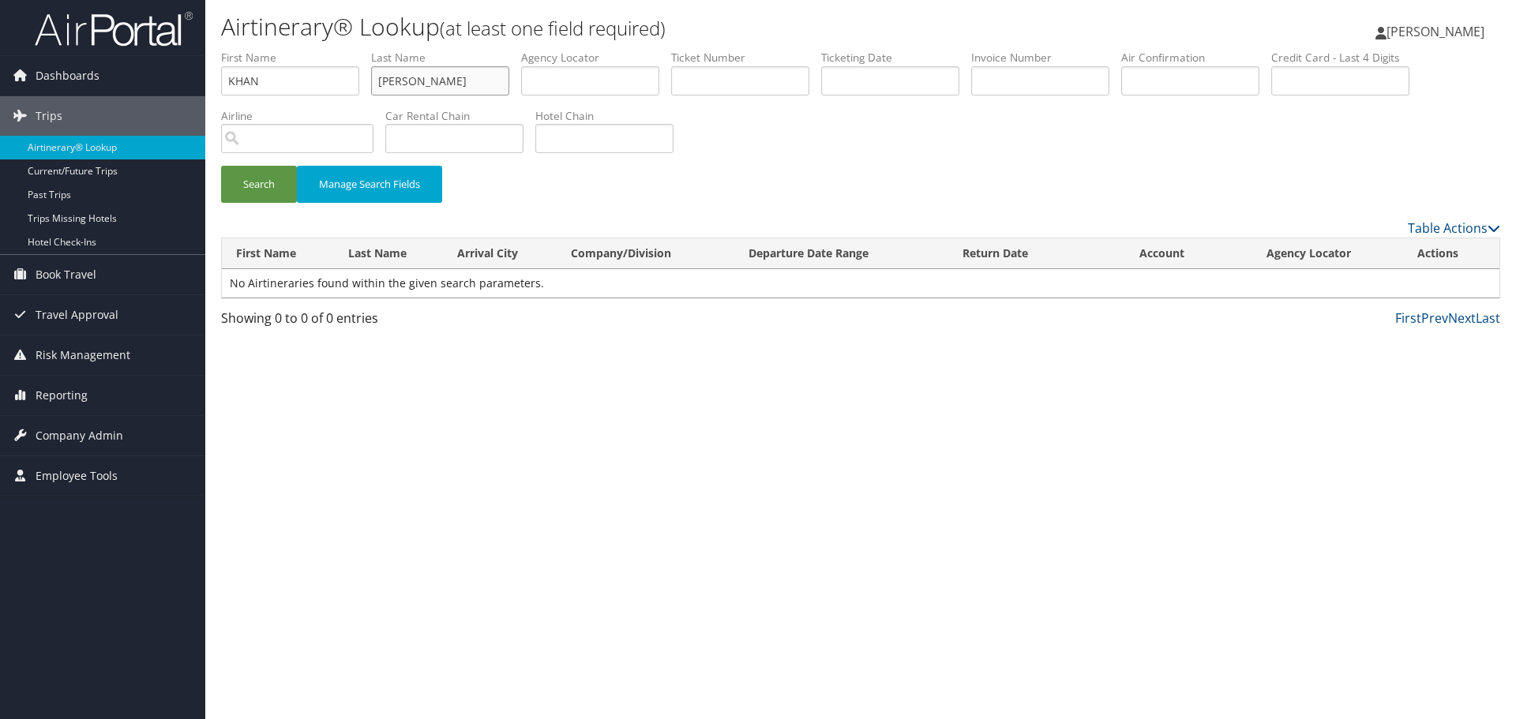
click at [384, 77] on input "ADNAN" at bounding box center [440, 80] width 138 height 29
click at [292, 86] on input "KHAN" at bounding box center [290, 80] width 138 height 29
click at [291, 86] on input "KHAN" at bounding box center [290, 80] width 138 height 29
paste input "ADN"
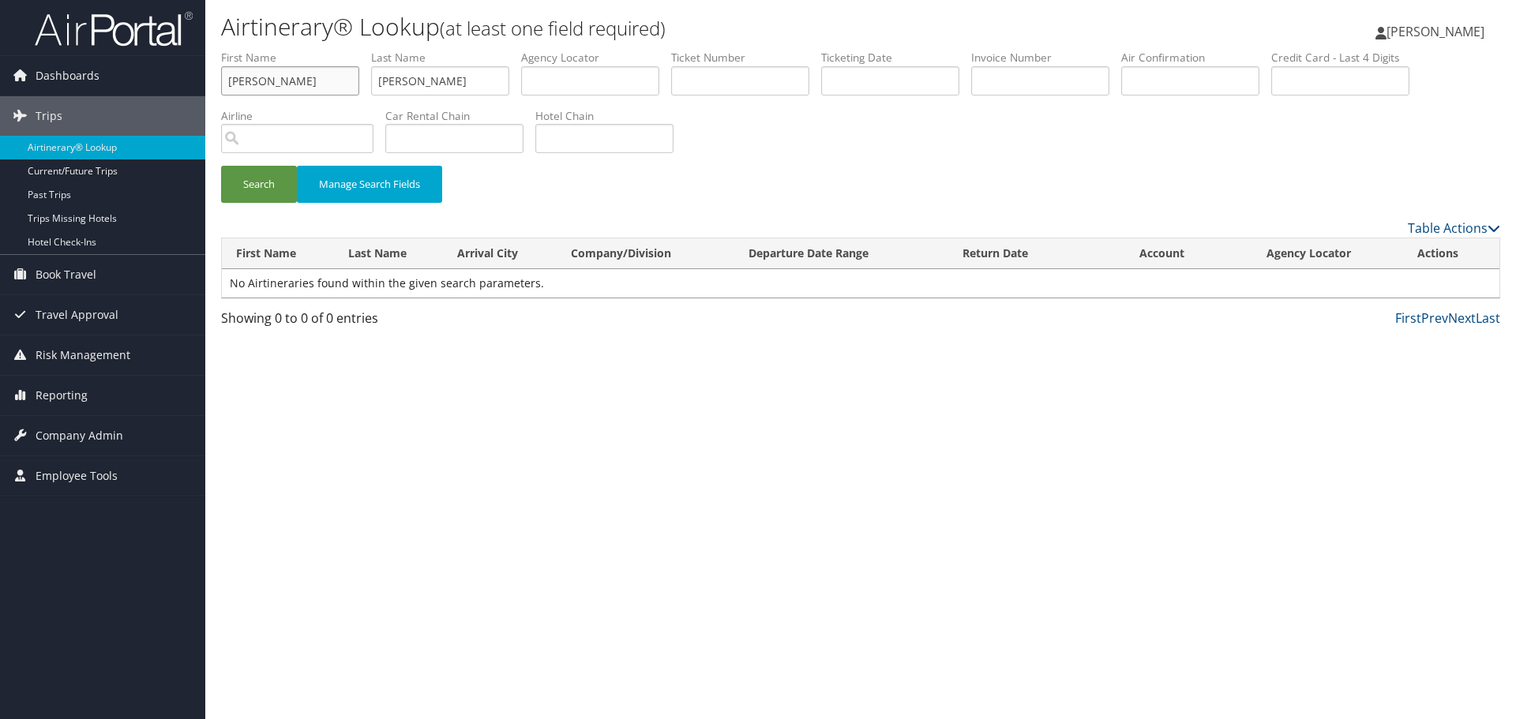
type input "ADNAN"
click at [399, 80] on input "ADNAN" at bounding box center [440, 80] width 138 height 29
type input "KHAN"
click at [221, 166] on button "Search" at bounding box center [259, 184] width 76 height 37
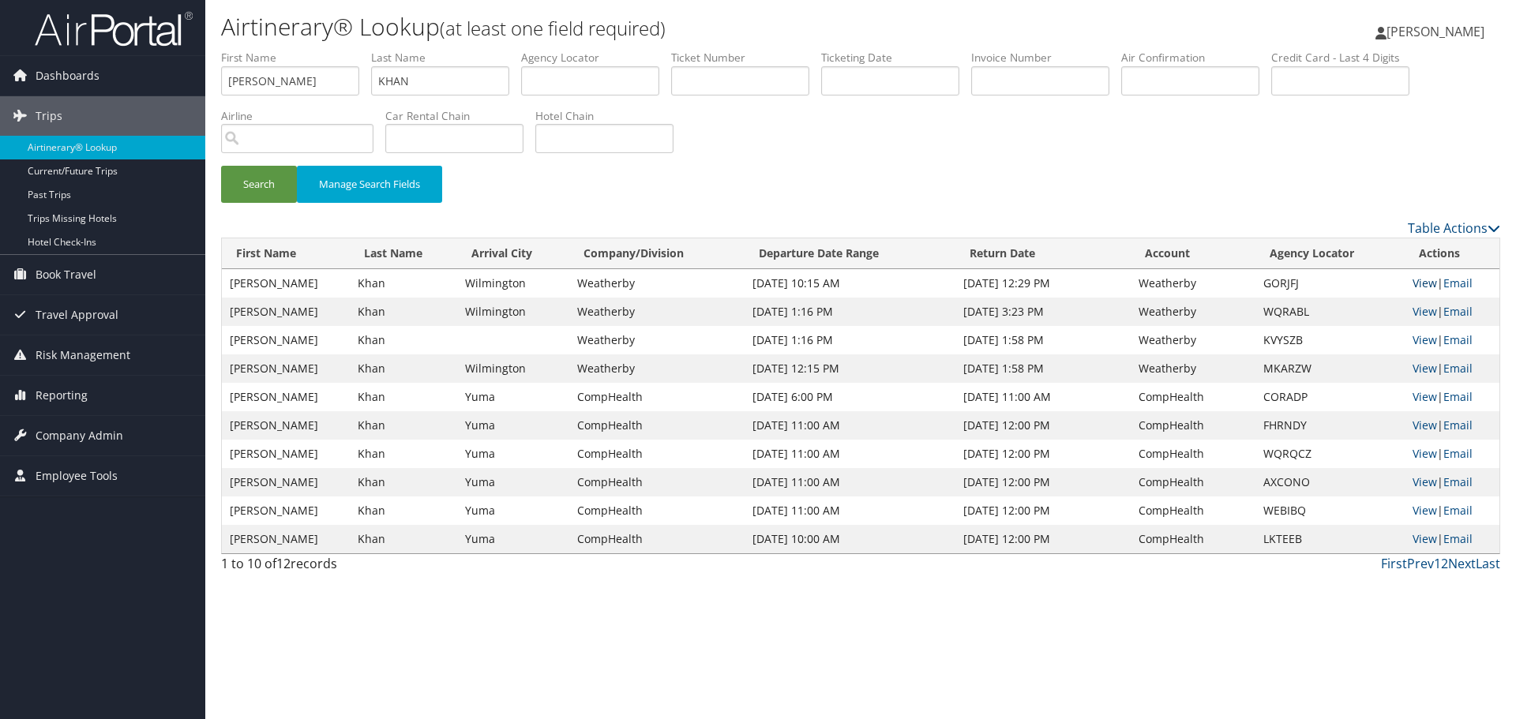
click at [1414, 283] on link "View" at bounding box center [1424, 282] width 24 height 15
click at [135, 150] on link "Airtinerary® Lookup" at bounding box center [102, 148] width 205 height 24
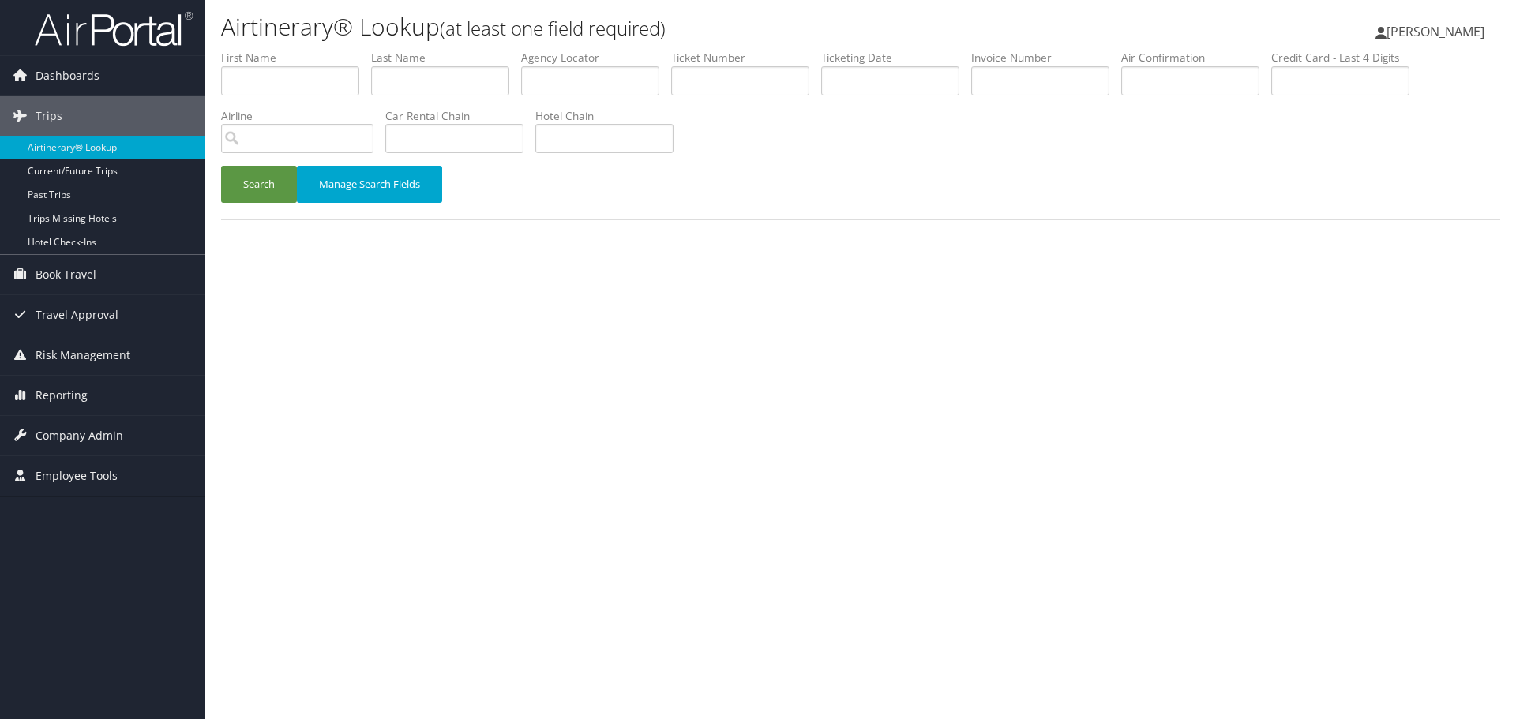
drag, startPoint x: 107, startPoint y: 144, endPoint x: 353, endPoint y: 309, distance: 295.8
click at [107, 144] on link "Airtinerary® Lookup" at bounding box center [102, 148] width 205 height 24
click at [1272, 410] on div "Airtinerary® Lookup (at least one field required) [PERSON_NAME] [PERSON_NAME] M…" at bounding box center [860, 359] width 1310 height 719
